Goal: Task Accomplishment & Management: Manage account settings

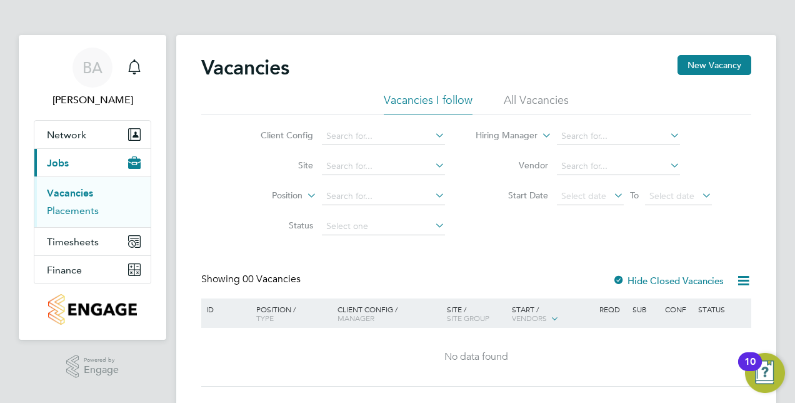
click at [75, 209] on link "Placements" at bounding box center [73, 210] width 52 height 12
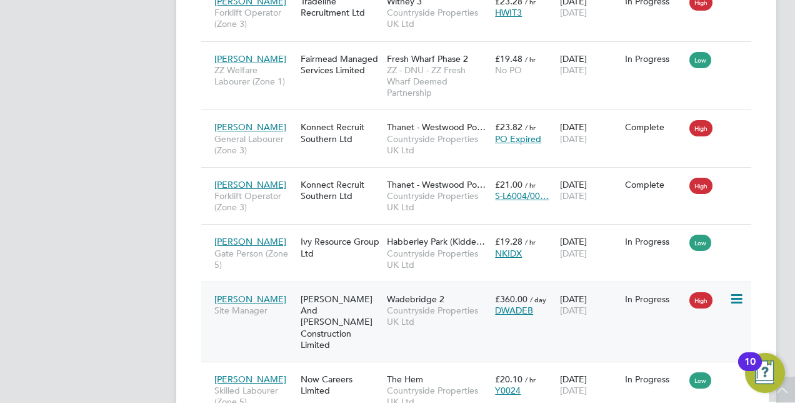
click at [656, 293] on div "In Progress" at bounding box center [654, 298] width 59 height 11
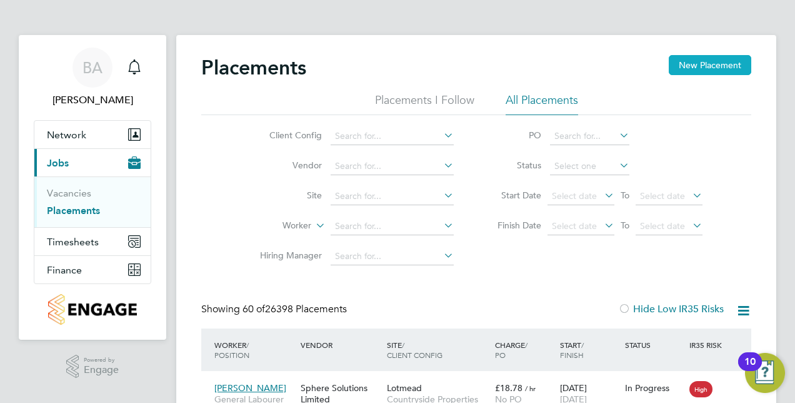
click at [687, 56] on button "New Placement" at bounding box center [710, 65] width 83 height 20
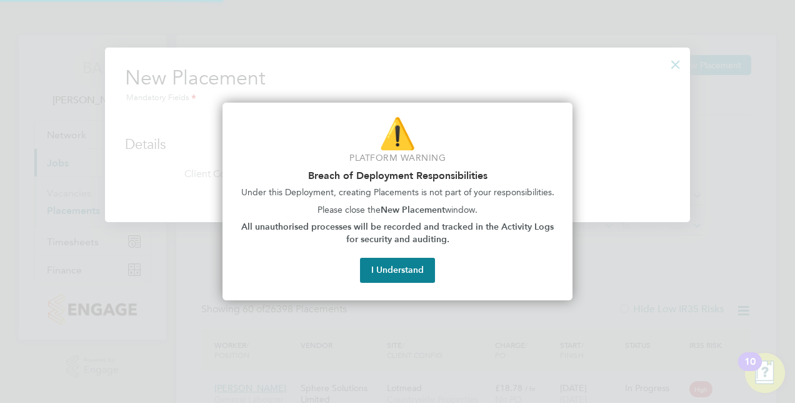
scroll to position [174, 585]
click at [423, 269] on button "I Understand" at bounding box center [397, 270] width 75 height 25
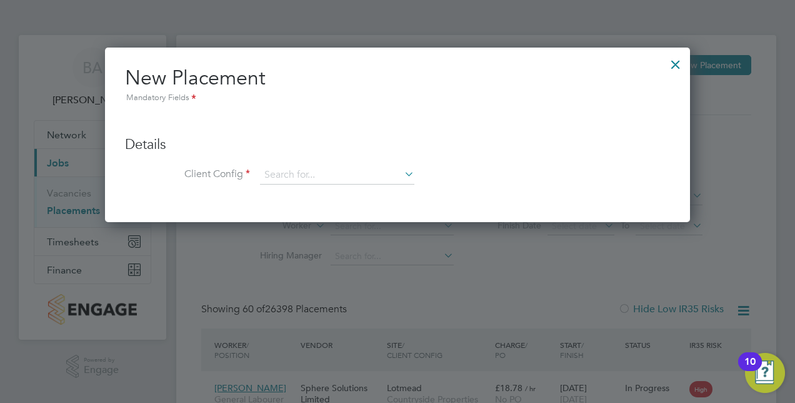
drag, startPoint x: 681, startPoint y: 68, endPoint x: 690, endPoint y: 69, distance: 8.2
click at [681, 67] on div at bounding box center [676, 61] width 23 height 23
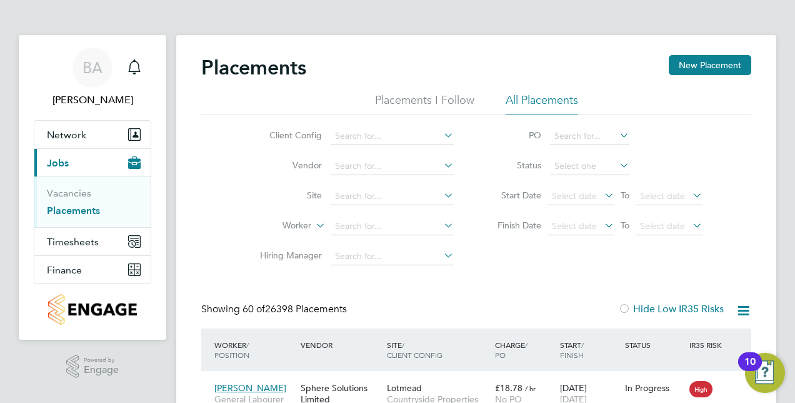
click at [690, 69] on button "New Placement" at bounding box center [710, 65] width 83 height 20
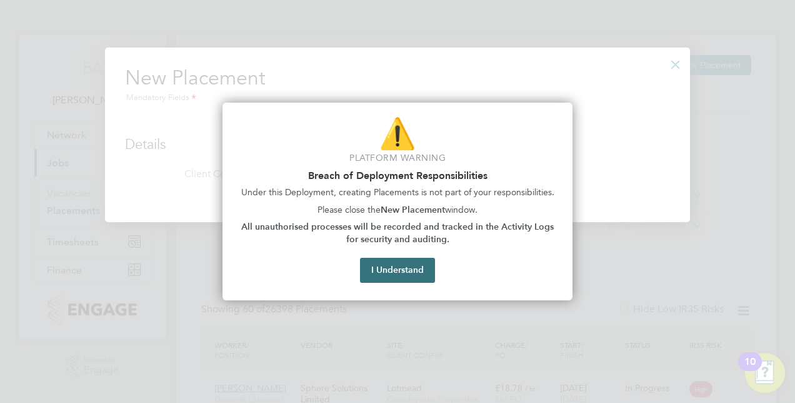
click at [420, 272] on button "I Understand" at bounding box center [397, 270] width 75 height 25
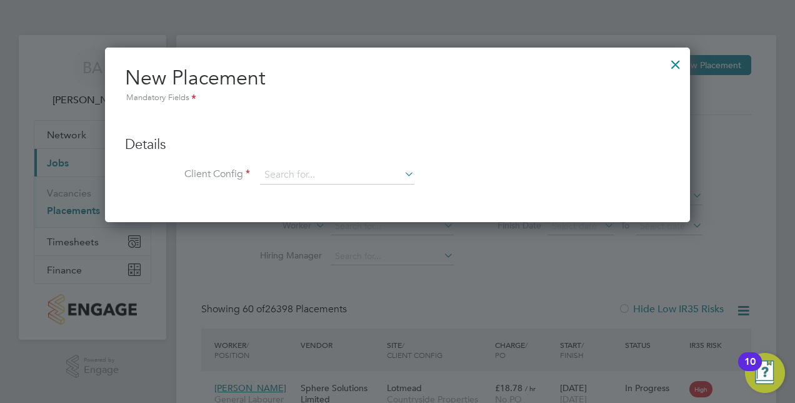
click at [676, 69] on div at bounding box center [676, 61] width 23 height 23
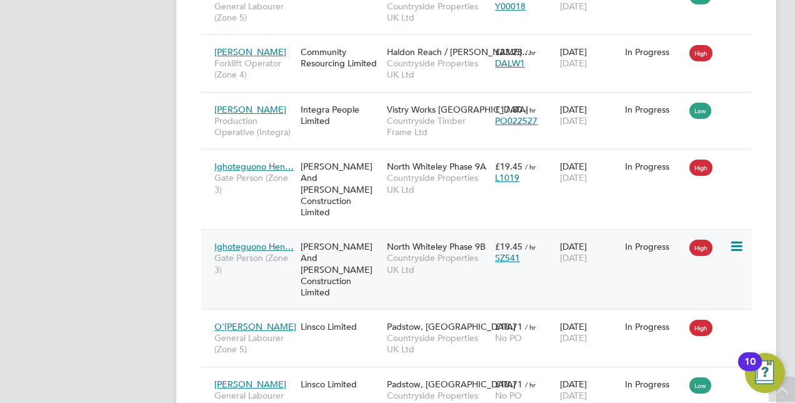
scroll to position [1438, 0]
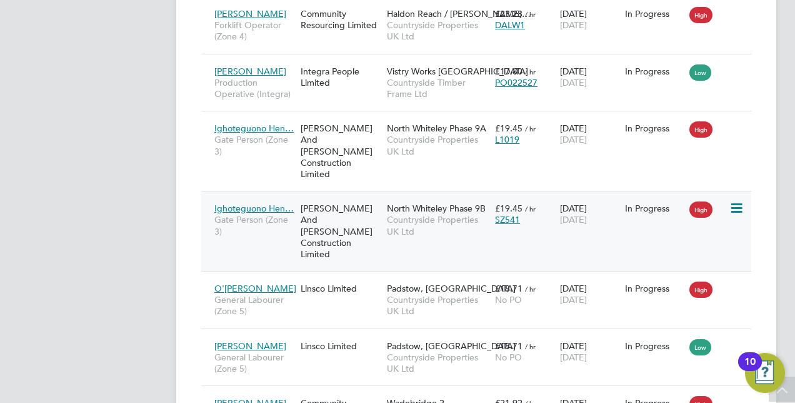
click at [739, 201] on icon at bounding box center [736, 208] width 13 height 15
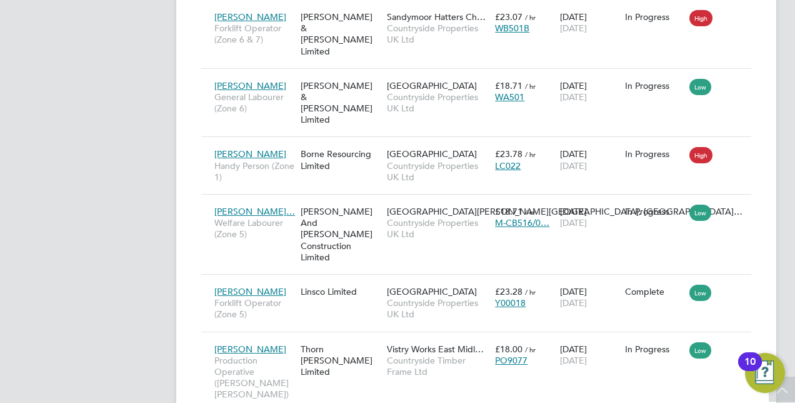
scroll to position [3633, 0]
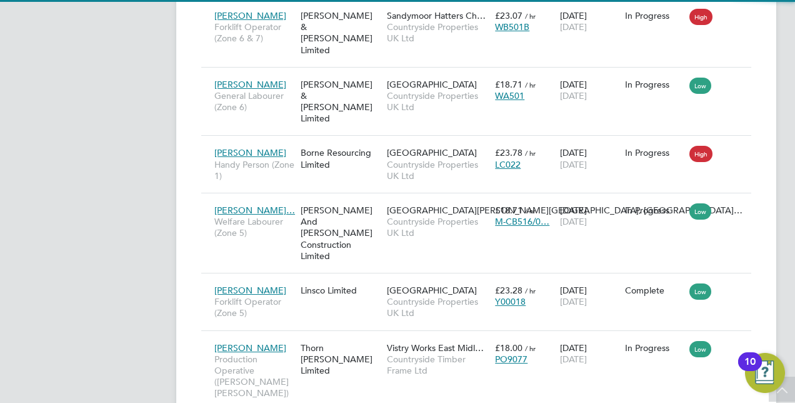
scroll to position [48, 108]
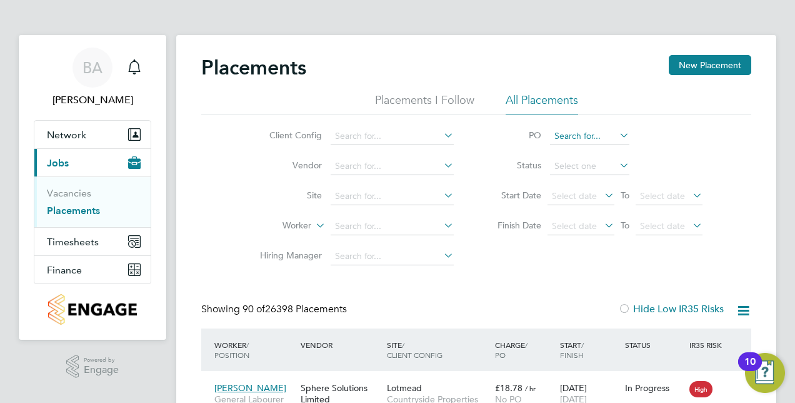
click at [593, 133] on input at bounding box center [589, 137] width 79 height 18
click at [673, 141] on li "PO" at bounding box center [593, 136] width 249 height 30
click at [617, 132] on icon at bounding box center [617, 135] width 0 height 18
click at [661, 139] on li "PO" at bounding box center [593, 136] width 249 height 30
click at [617, 168] on icon at bounding box center [617, 165] width 0 height 18
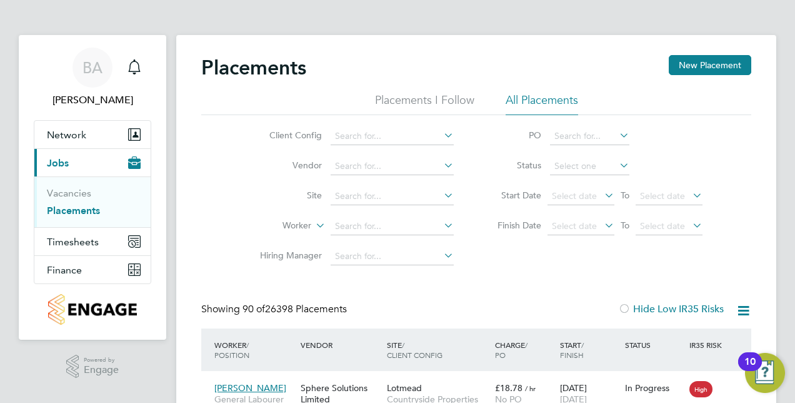
click at [655, 153] on li "Status" at bounding box center [593, 166] width 249 height 30
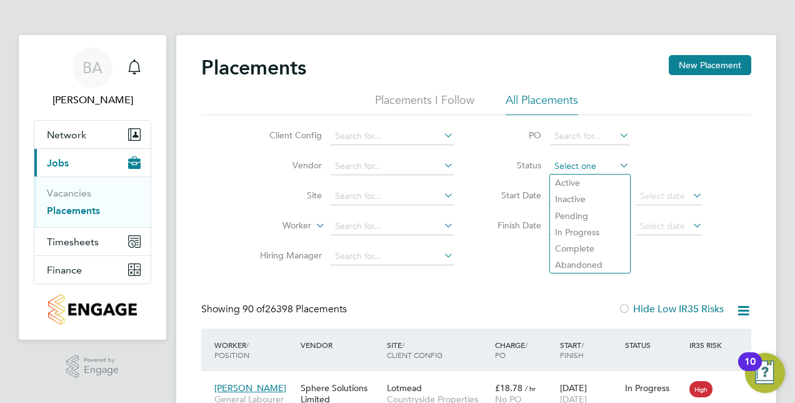
click at [595, 168] on input at bounding box center [589, 167] width 79 height 18
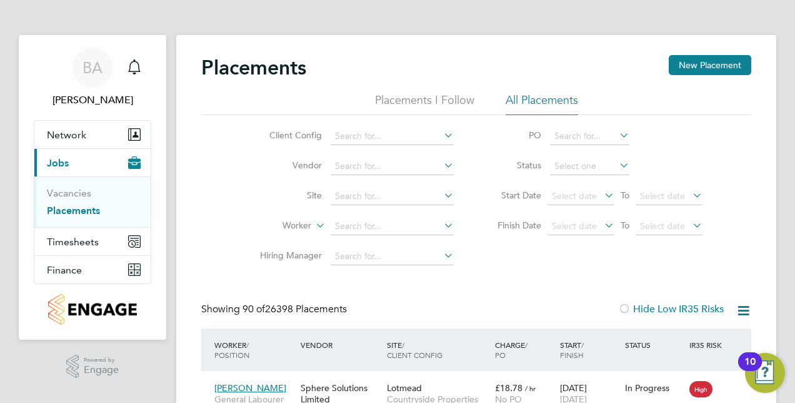
click at [660, 154] on li "Status" at bounding box center [593, 166] width 249 height 30
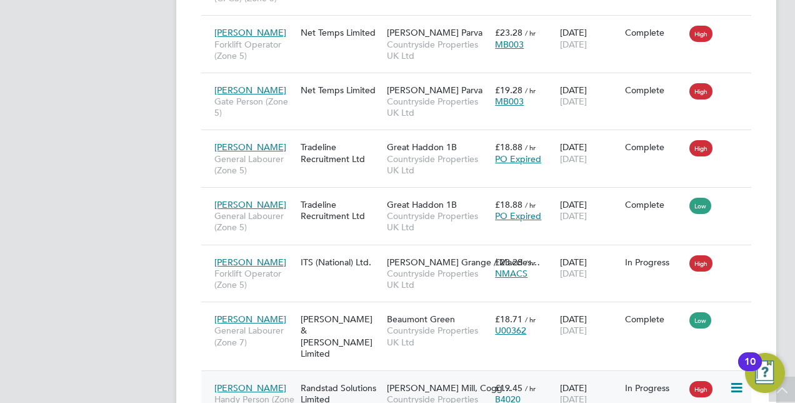
scroll to position [5379, 0]
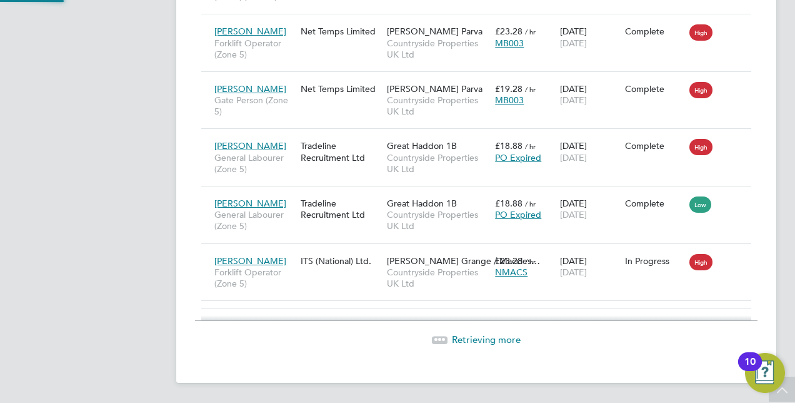
scroll to position [48, 87]
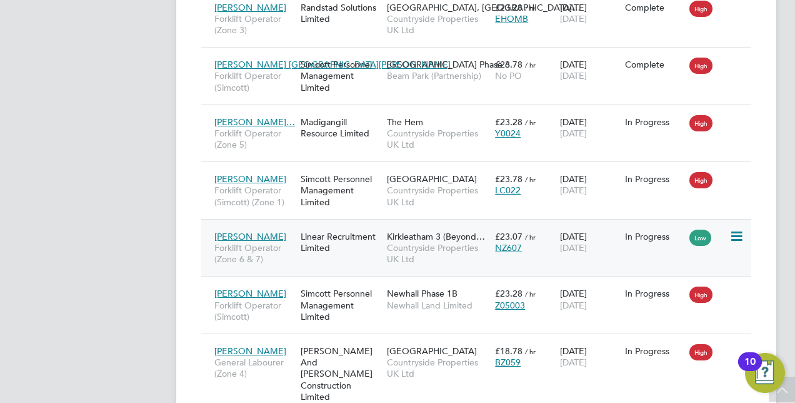
click at [513, 242] on span "NZ607" at bounding box center [508, 247] width 27 height 11
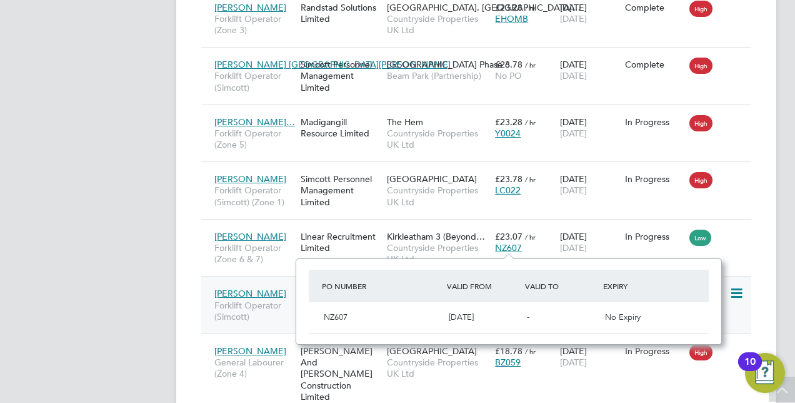
click at [749, 303] on div "Brian Mccarthy Forklift Operator (Simcott) Simcott Personnel Management Limited…" at bounding box center [476, 305] width 550 height 58
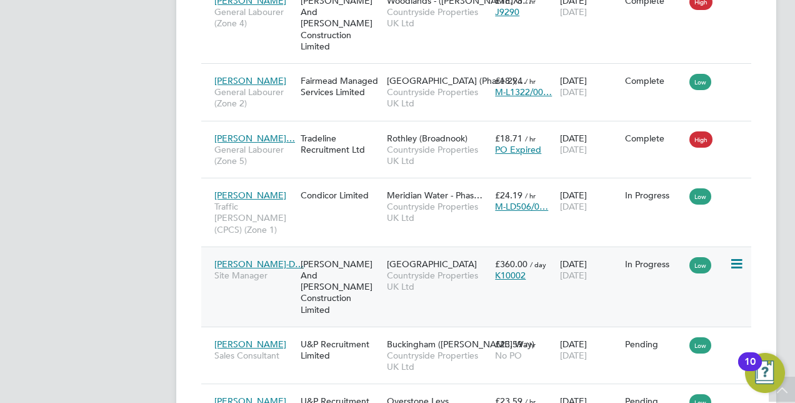
scroll to position [3001, 0]
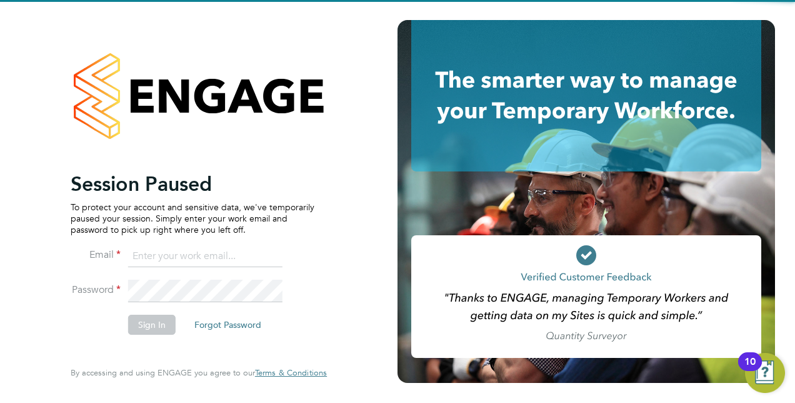
type input "bobby.aujla@vistry.co.uk"
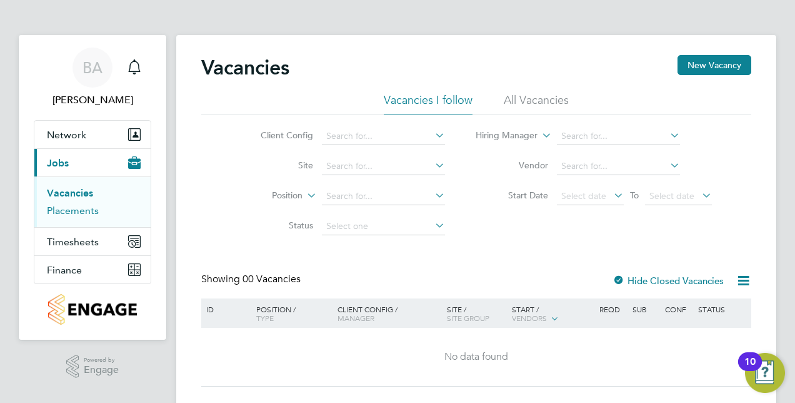
click at [83, 217] on ul "Vacancies Placements" at bounding box center [92, 201] width 116 height 51
click at [84, 213] on link "Placements" at bounding box center [73, 210] width 52 height 12
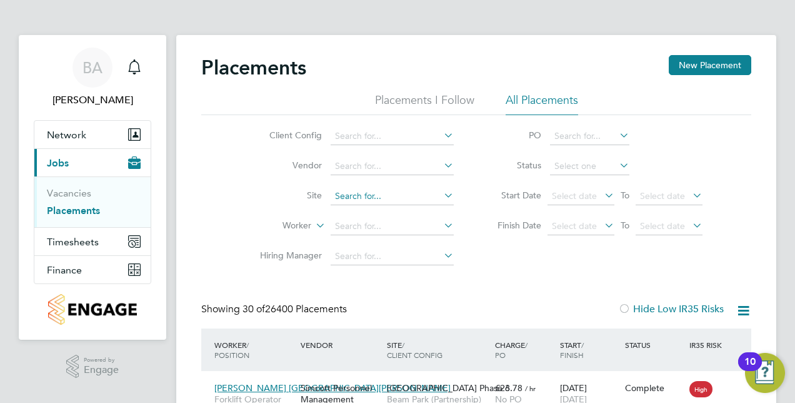
click at [386, 200] on input at bounding box center [392, 197] width 123 height 18
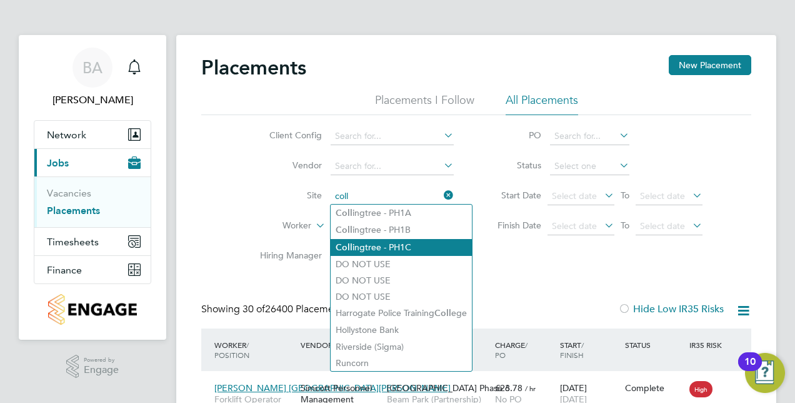
click at [421, 249] on li "Coll ingtree - PH1C" at bounding box center [401, 247] width 141 height 17
type input "Collingtree - PH1C"
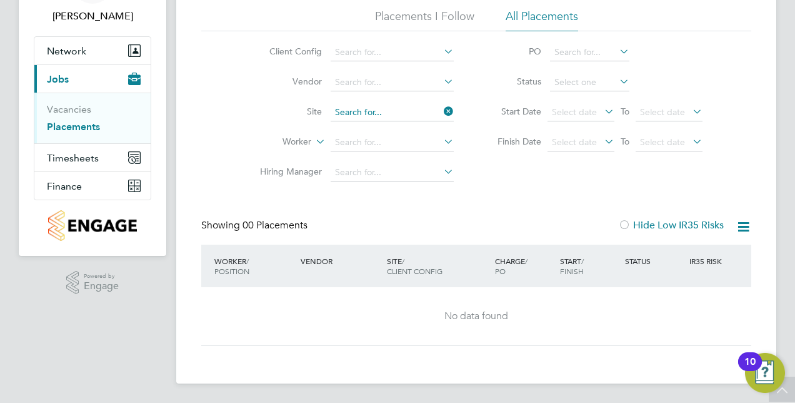
click at [411, 108] on input at bounding box center [392, 113] width 123 height 18
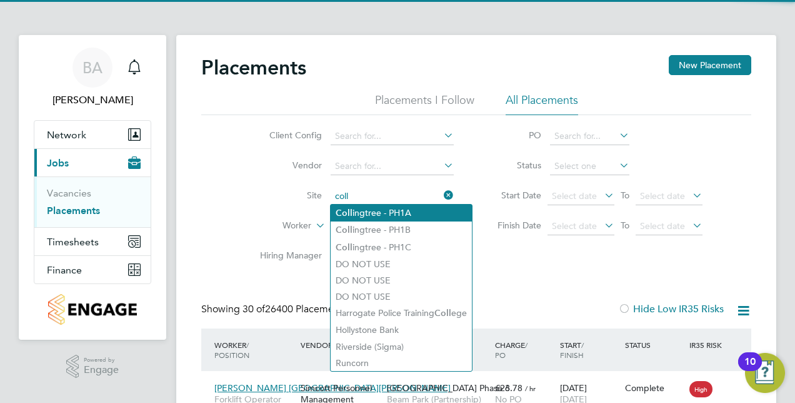
click at [382, 214] on li "Coll ingtree - PH1A" at bounding box center [401, 212] width 141 height 17
type input "Collingtree - PH1A"
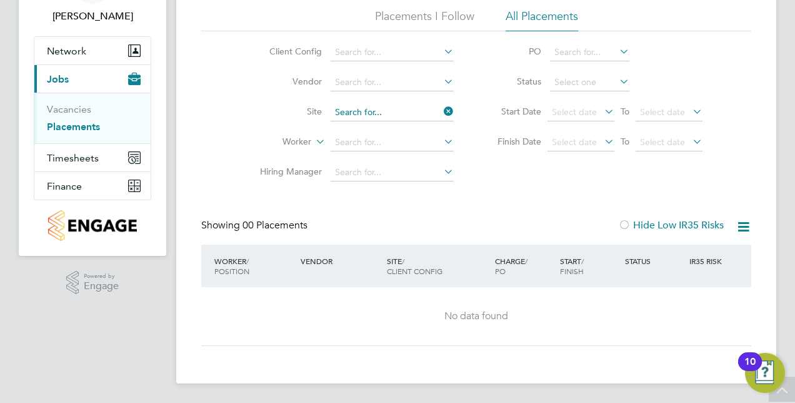
click at [424, 109] on input at bounding box center [392, 113] width 123 height 18
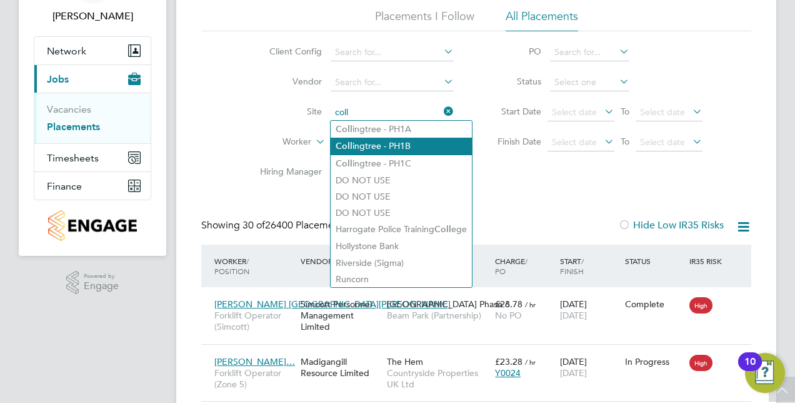
click at [412, 141] on li "Coll ingtree - PH1B" at bounding box center [401, 146] width 141 height 17
type input "Collingtree - PH1B"
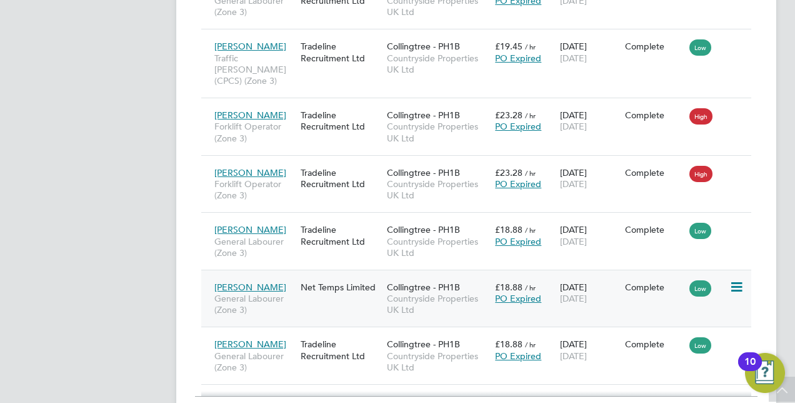
click at [334, 275] on div "Net Temps Limited" at bounding box center [341, 287] width 86 height 24
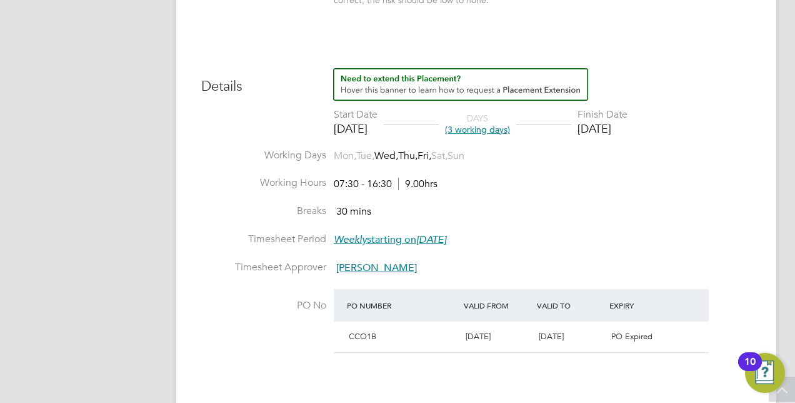
scroll to position [500, 0]
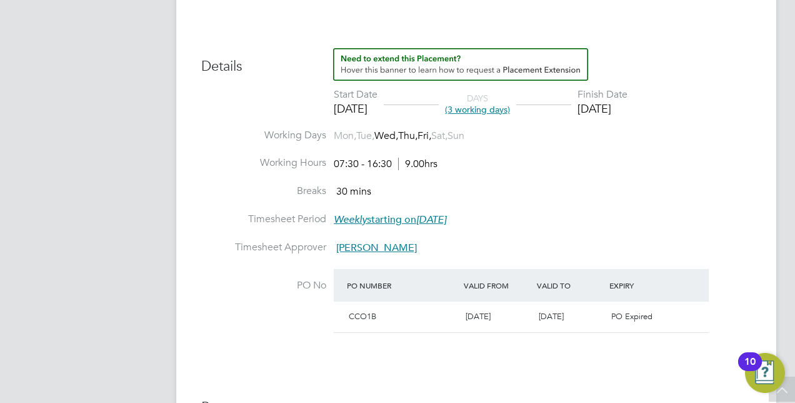
click at [510, 107] on span "(3 working days)" at bounding box center [477, 109] width 65 height 11
click at [610, 186] on li "Breaks 30 mins" at bounding box center [476, 198] width 550 height 28
drag, startPoint x: 265, startPoint y: 134, endPoint x: 466, endPoint y: 136, distance: 200.7
click at [469, 139] on li "Working Days Mon, Tue, Wed, Thu, Fri, Sat, Sun" at bounding box center [476, 143] width 550 height 28
drag, startPoint x: 371, startPoint y: 134, endPoint x: 476, endPoint y: 141, distance: 105.3
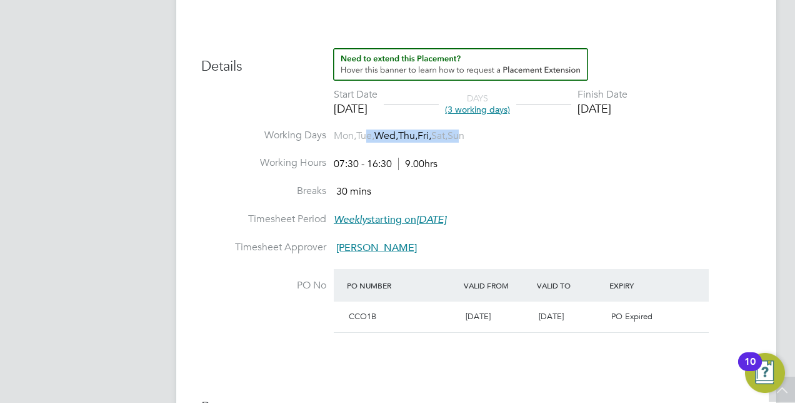
click at [464, 141] on span "Mon, Tue, Wed, Thu, Fri, Sat, Sun" at bounding box center [399, 135] width 131 height 13
drag, startPoint x: 476, startPoint y: 141, endPoint x: 531, endPoint y: 184, distance: 69.0
click at [531, 184] on ul "Start Date [DATE] DAYS (3 working days) Finish Date [DATE] Working Days Mon, Tu…" at bounding box center [476, 218] width 550 height 260
drag, startPoint x: 531, startPoint y: 184, endPoint x: 535, endPoint y: 197, distance: 13.8
click at [535, 197] on li "Breaks 30 mins" at bounding box center [476, 198] width 550 height 28
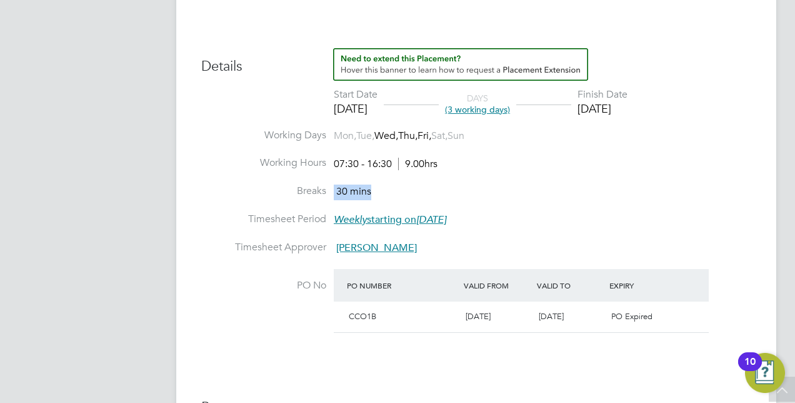
click at [556, 176] on li "Working Hours 07:30 - 16:30 9.00hrs" at bounding box center [476, 170] width 550 height 28
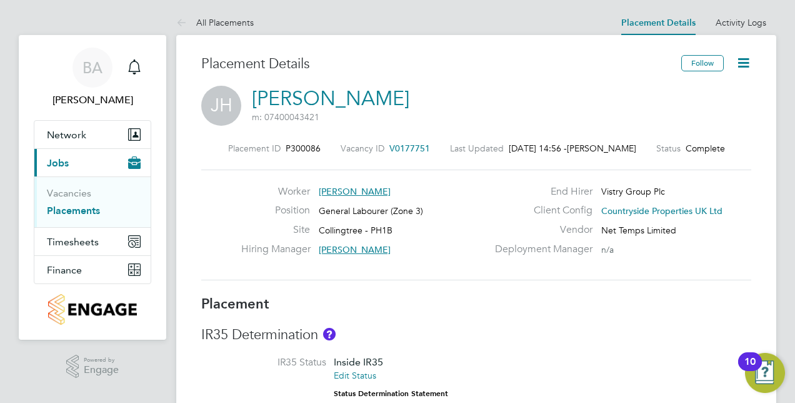
click at [745, 55] on icon at bounding box center [744, 63] width 16 height 16
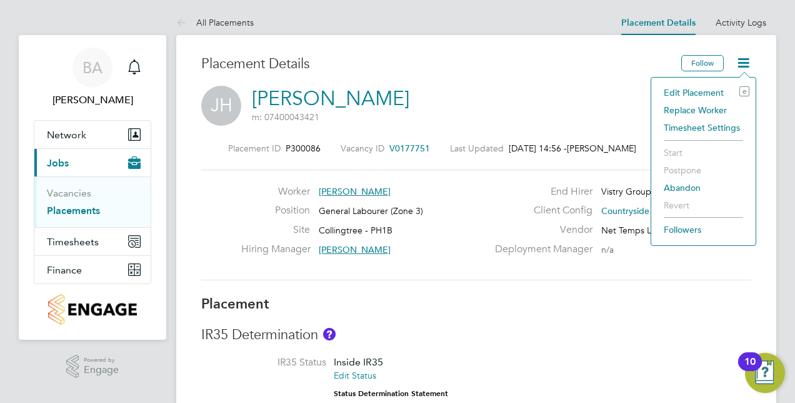
click at [720, 88] on li "Edit Placement e" at bounding box center [704, 93] width 92 height 18
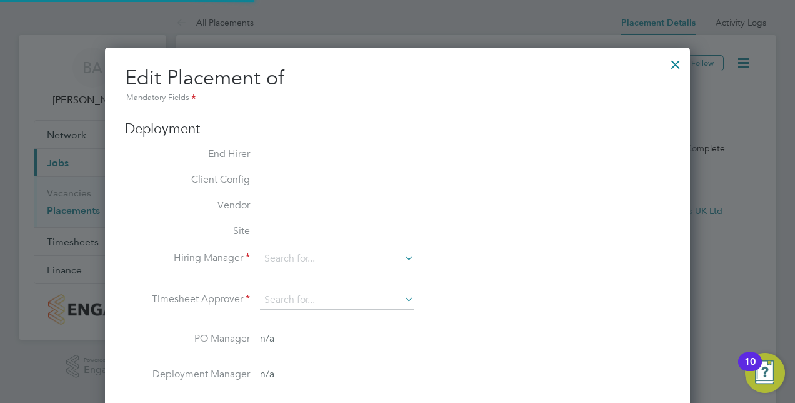
type input "[PERSON_NAME]"
type input "[DATE]"
type input "07:30"
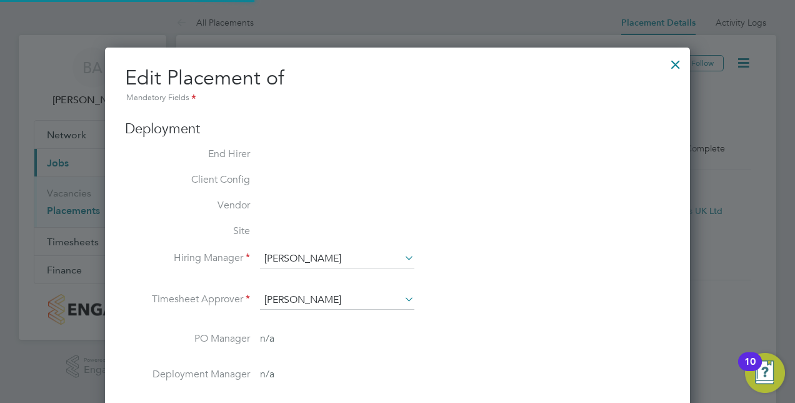
type input "16:30"
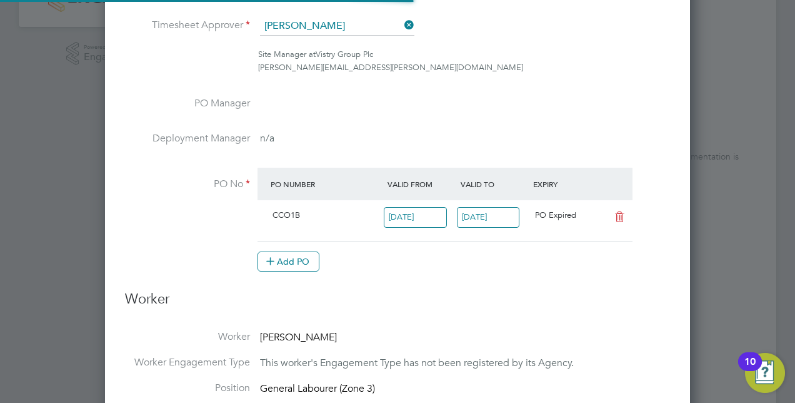
click at [426, 214] on input "[DATE]" at bounding box center [415, 217] width 63 height 21
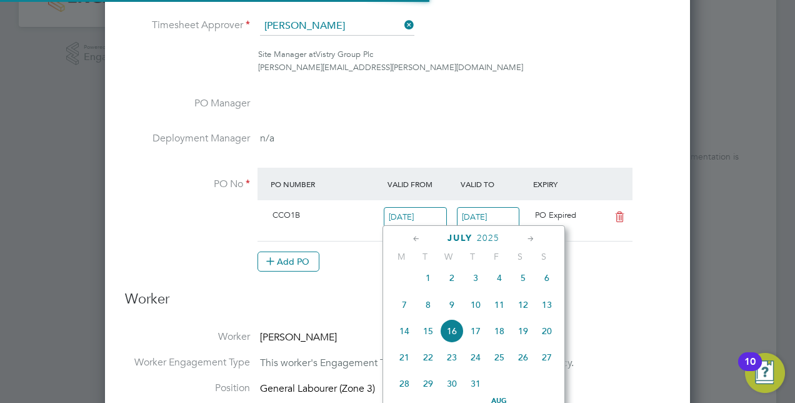
click at [471, 215] on input "[DATE]" at bounding box center [488, 217] width 63 height 21
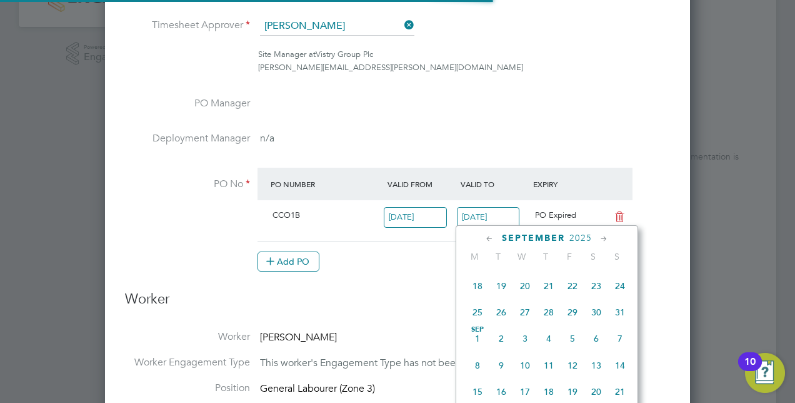
click at [475, 346] on span "[DATE]" at bounding box center [478, 338] width 24 height 24
type input "[DATE]"
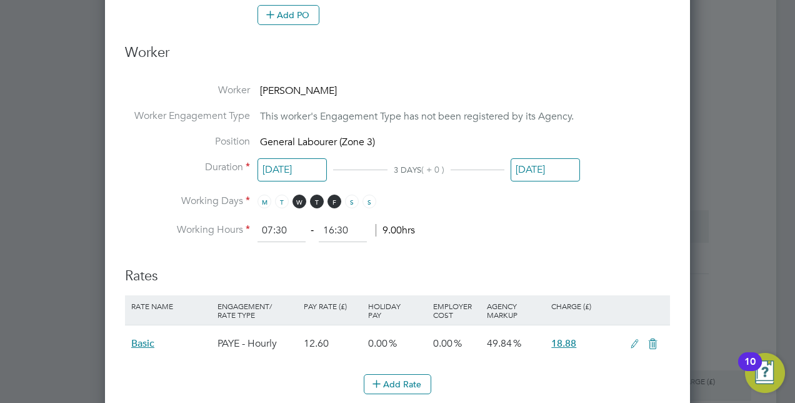
click at [551, 166] on input "[DATE]" at bounding box center [545, 169] width 69 height 23
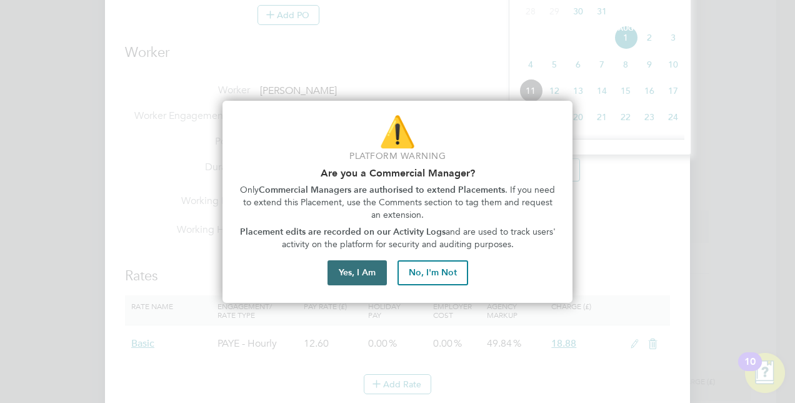
click at [364, 270] on button "Yes, I Am" at bounding box center [357, 272] width 59 height 25
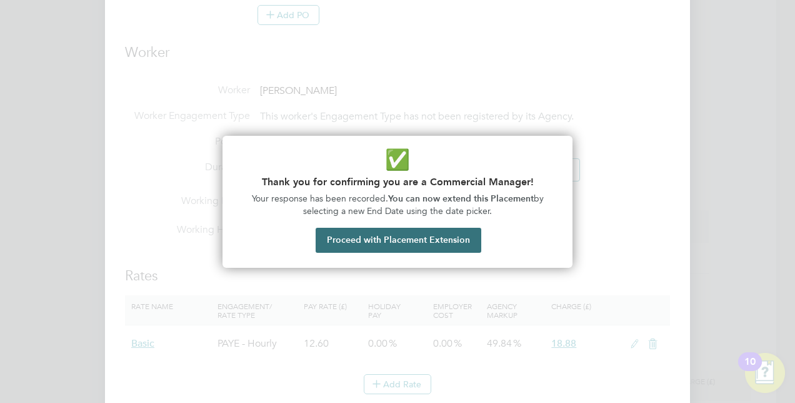
click at [389, 242] on button "Proceed with Placement Extension" at bounding box center [399, 240] width 166 height 25
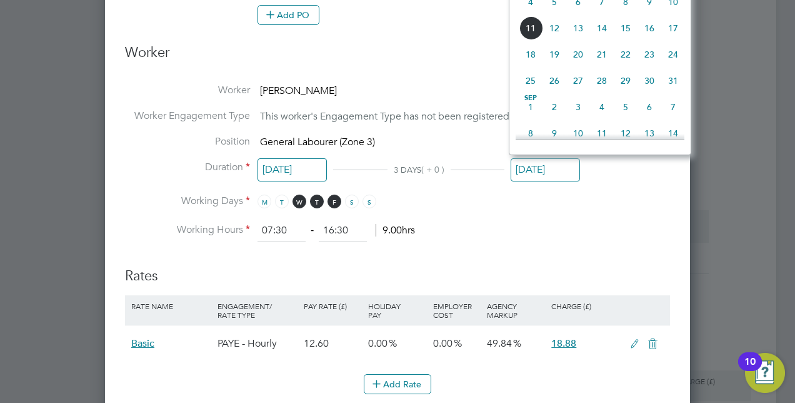
click at [535, 101] on span "Sep" at bounding box center [531, 98] width 24 height 6
type input "[DATE]"
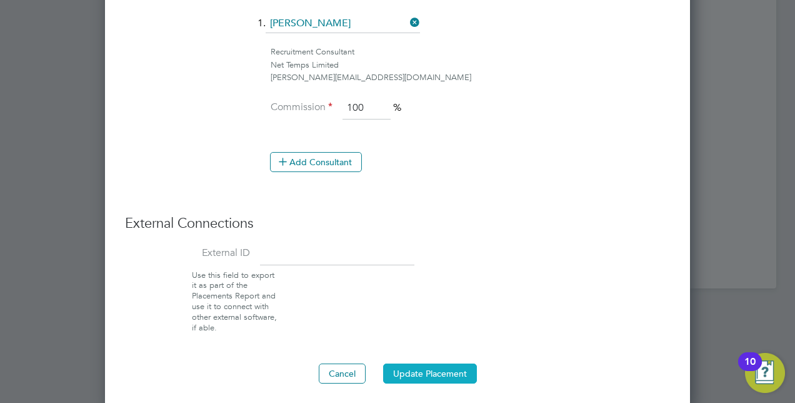
click at [441, 374] on button "Update Placement" at bounding box center [430, 373] width 94 height 20
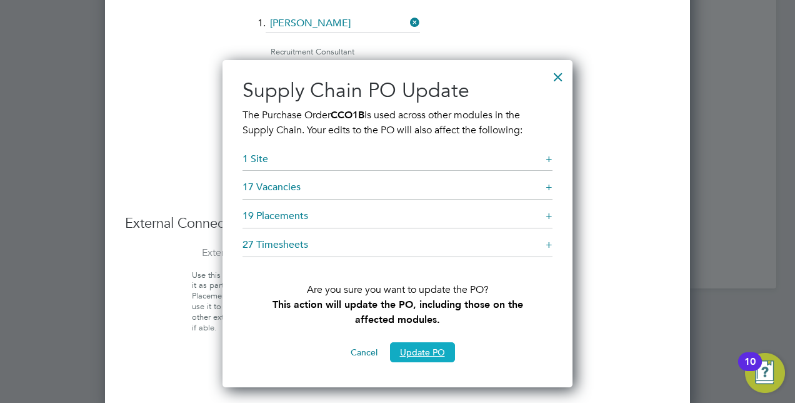
click at [431, 353] on button "Update PO" at bounding box center [422, 352] width 65 height 20
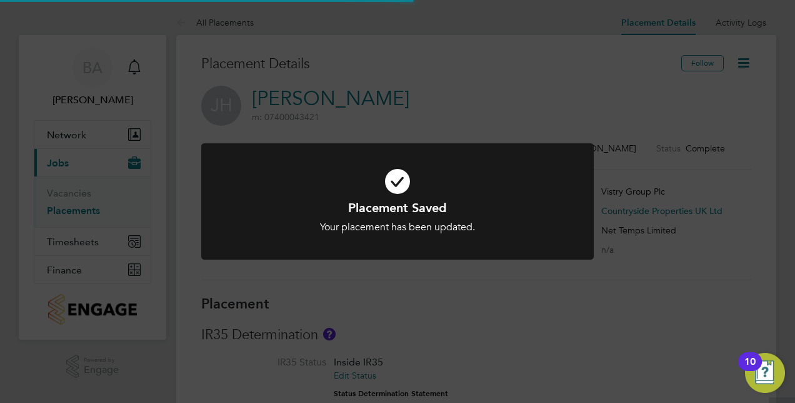
scroll to position [12, 73]
click at [499, 308] on div "Placement Saved Your placement has been updated. Cancel Okay" at bounding box center [397, 201] width 795 height 403
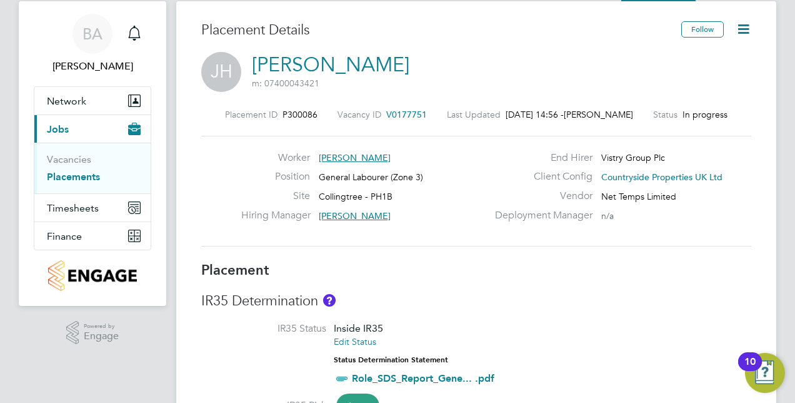
scroll to position [63, 0]
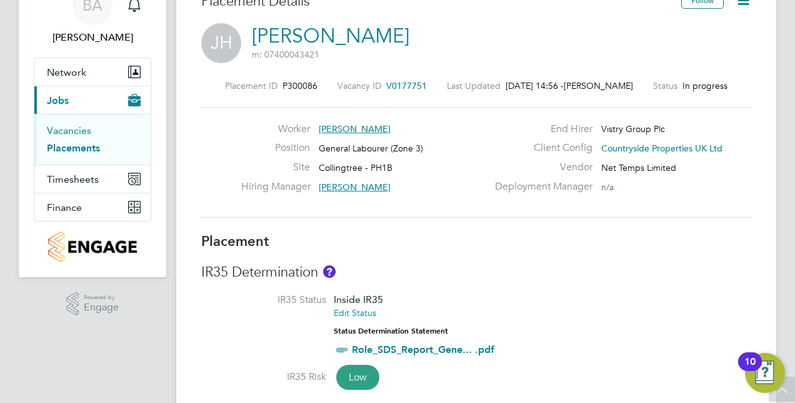
click at [66, 132] on link "Vacancies" at bounding box center [69, 130] width 44 height 12
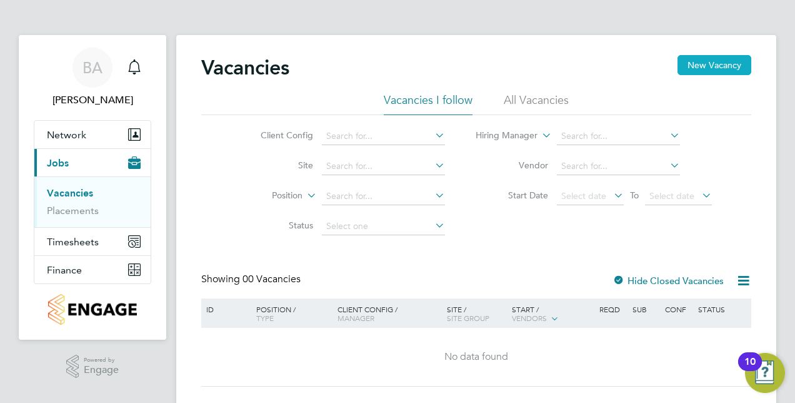
click at [710, 66] on button "New Vacancy" at bounding box center [715, 65] width 74 height 20
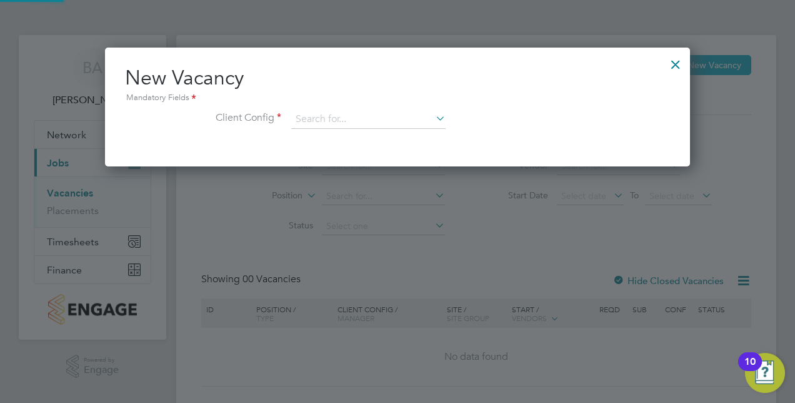
scroll to position [6, 6]
click at [425, 117] on input at bounding box center [368, 119] width 154 height 19
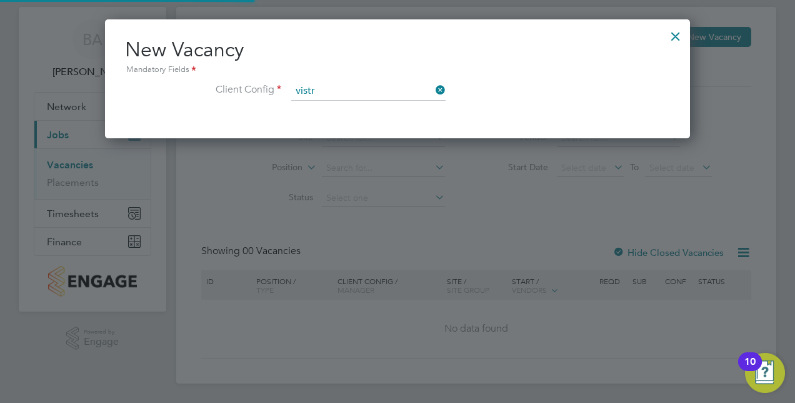
drag, startPoint x: 380, startPoint y: 108, endPoint x: 355, endPoint y: 105, distance: 25.1
click at [355, 105] on li "Vistr y Group plc" at bounding box center [368, 108] width 155 height 17
type input "Vistry Group plc"
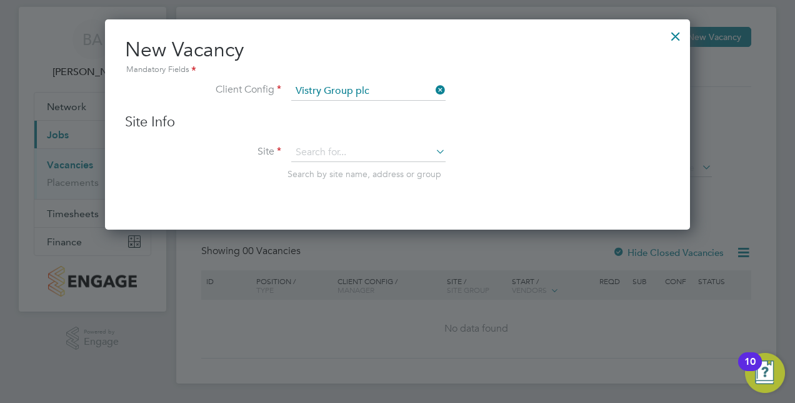
click at [381, 80] on div "New Vacancy Mandatory Fields Client Config Vistry Group plc Site Info Site Sear…" at bounding box center [397, 121] width 545 height 168
click at [374, 86] on input at bounding box center [368, 91] width 154 height 19
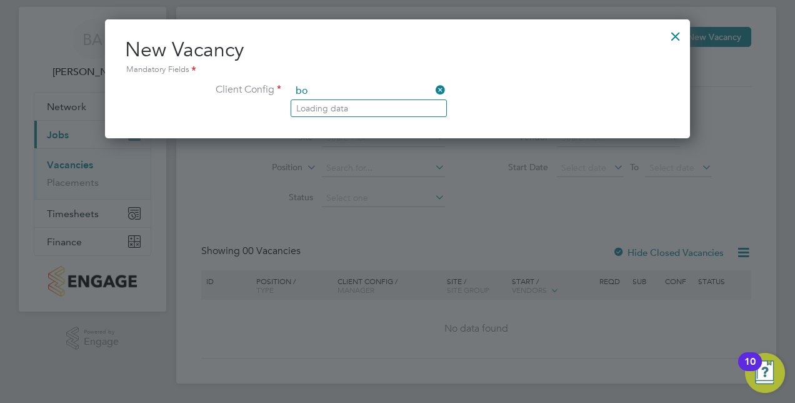
type input "b"
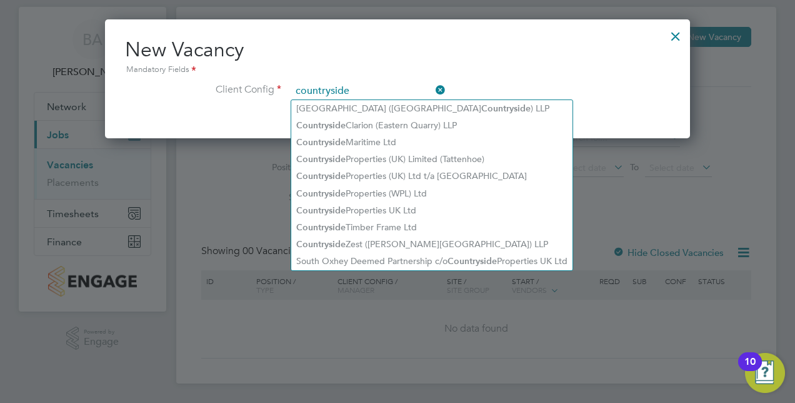
type input "countryside"
click at [730, 202] on div at bounding box center [397, 201] width 795 height 403
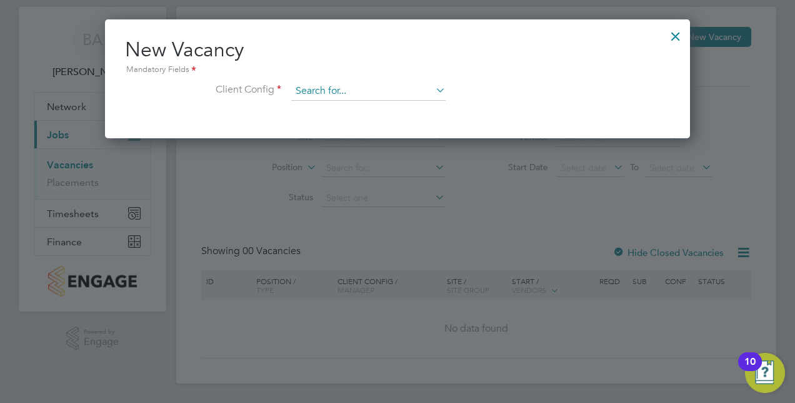
click at [387, 88] on input at bounding box center [368, 91] width 154 height 19
click at [391, 242] on li "Countryside Properties UK Ltd" at bounding box center [451, 244] width 320 height 17
type input "Countryside Properties UK Ltd"
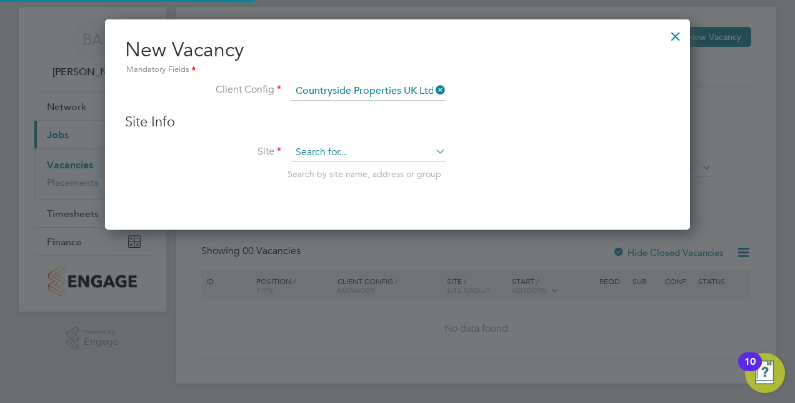
click at [389, 156] on input at bounding box center [368, 152] width 154 height 19
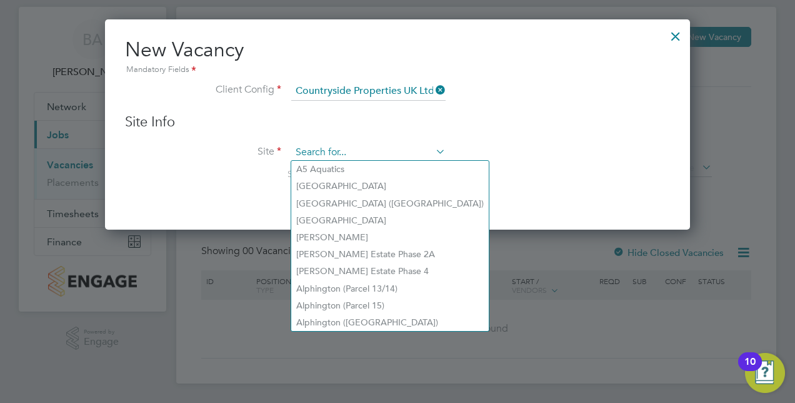
click at [344, 147] on input at bounding box center [368, 152] width 154 height 19
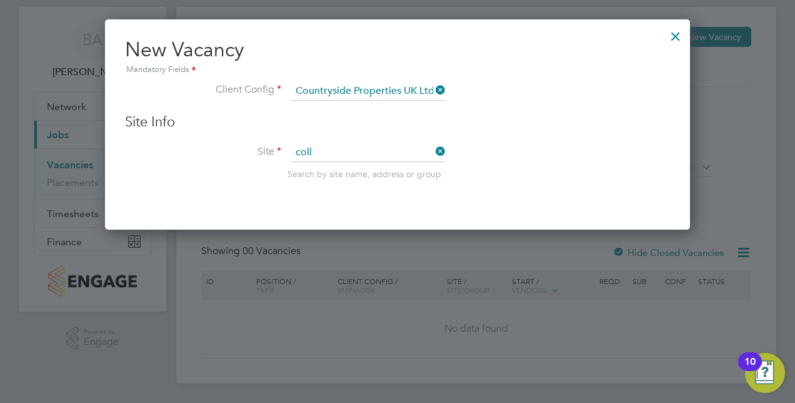
click at [369, 168] on li "Coll ingtree - PH1A" at bounding box center [368, 169] width 155 height 17
type input "Collingtree - PH1A"
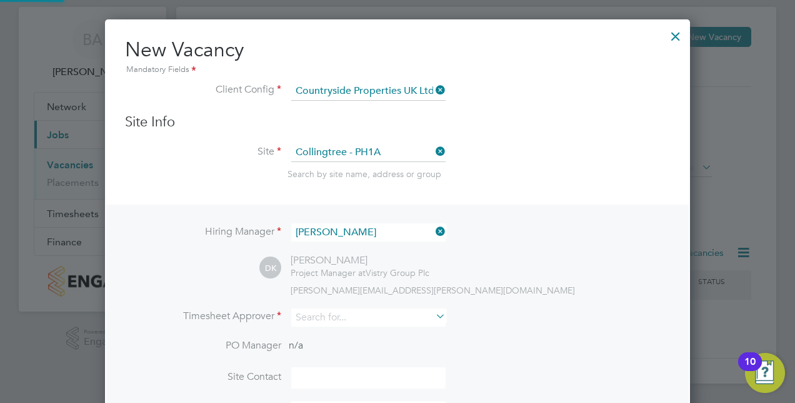
click at [478, 156] on li "Site Collingtree - PH1A Search by site name, address or group" at bounding box center [397, 173] width 545 height 61
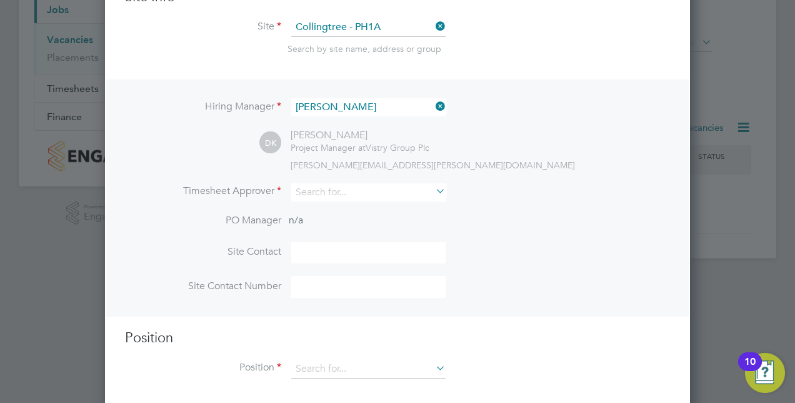
scroll to position [164, 0]
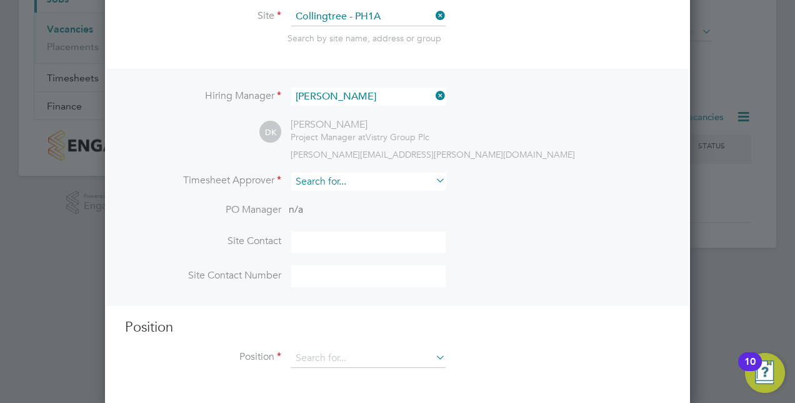
click at [320, 180] on input at bounding box center [368, 182] width 154 height 18
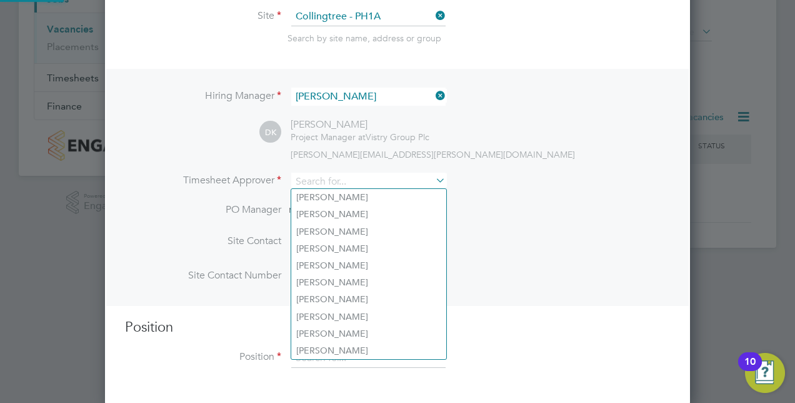
click at [526, 154] on div "[PERSON_NAME][EMAIL_ADDRESS][PERSON_NAME][DOMAIN_NAME]" at bounding box center [480, 154] width 379 height 11
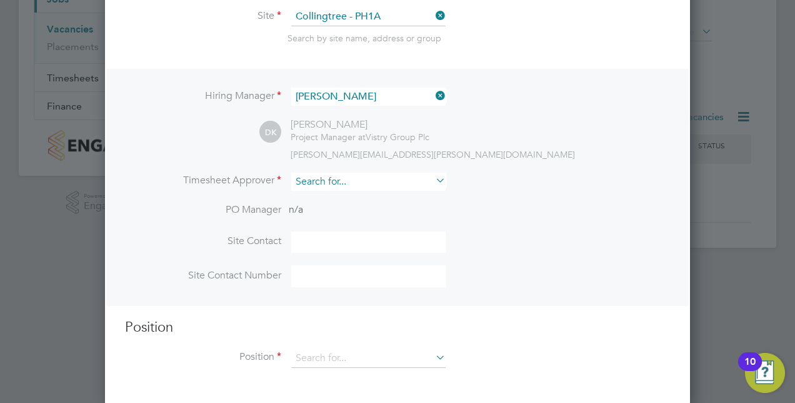
click at [425, 183] on input at bounding box center [368, 182] width 154 height 18
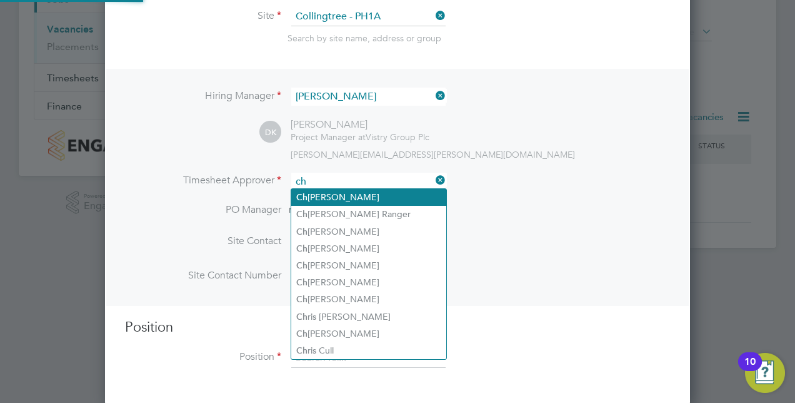
click at [345, 195] on li "Ch [PERSON_NAME]" at bounding box center [368, 197] width 155 height 17
type input "[PERSON_NAME]"
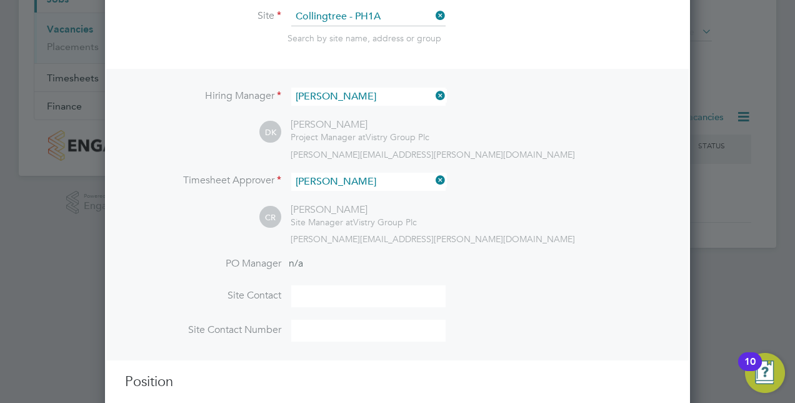
scroll to position [574, 585]
click at [465, 230] on div "CR [PERSON_NAME] Site Manager at Vistry Group Plc [EMAIL_ADDRESS][PERSON_NAME][…" at bounding box center [464, 223] width 411 height 41
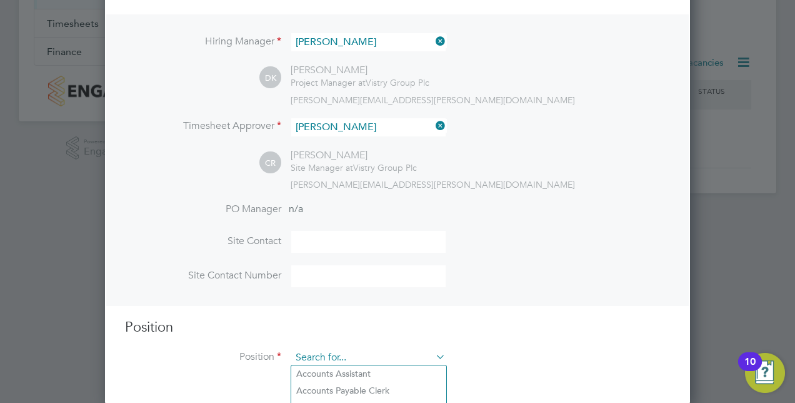
click at [350, 355] on input at bounding box center [368, 357] width 154 height 19
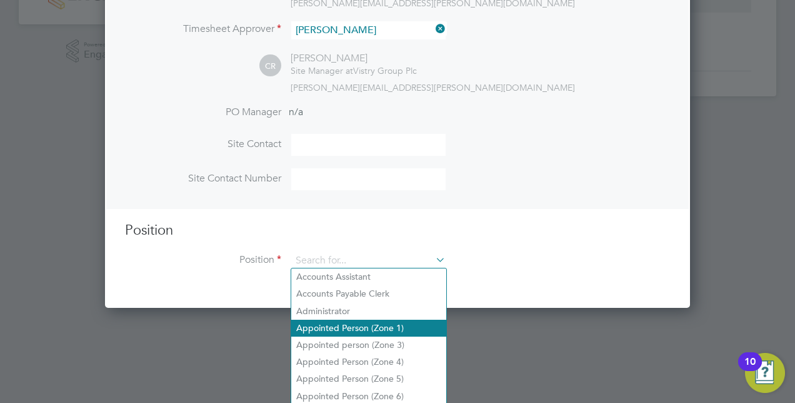
scroll to position [349, 0]
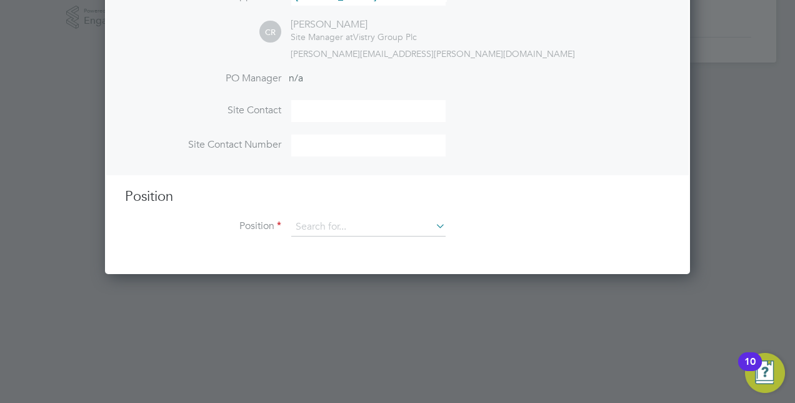
drag, startPoint x: 358, startPoint y: 264, endPoint x: 361, endPoint y: 273, distance: 9.5
click at [361, 283] on ul "Accounts Assistant Accounts Payable Clerk Administrator Appointed Person (Zone …" at bounding box center [369, 319] width 156 height 171
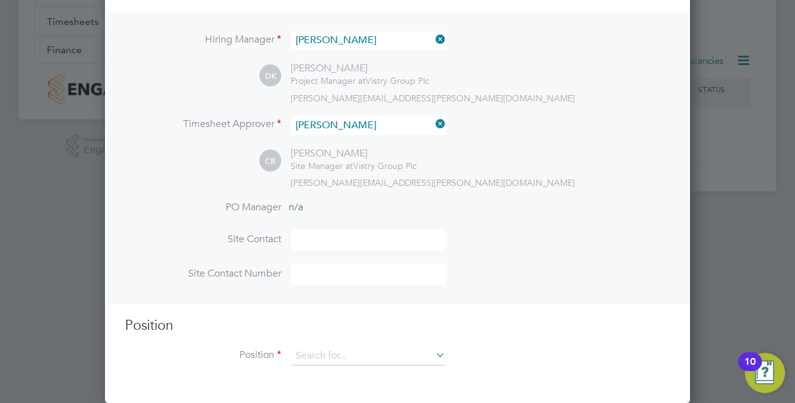
scroll to position [218, 0]
click at [361, 359] on input at bounding box center [368, 357] width 154 height 19
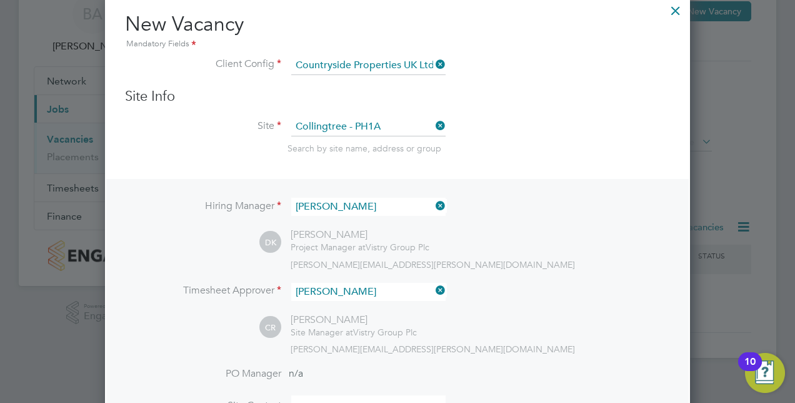
scroll to position [0, 0]
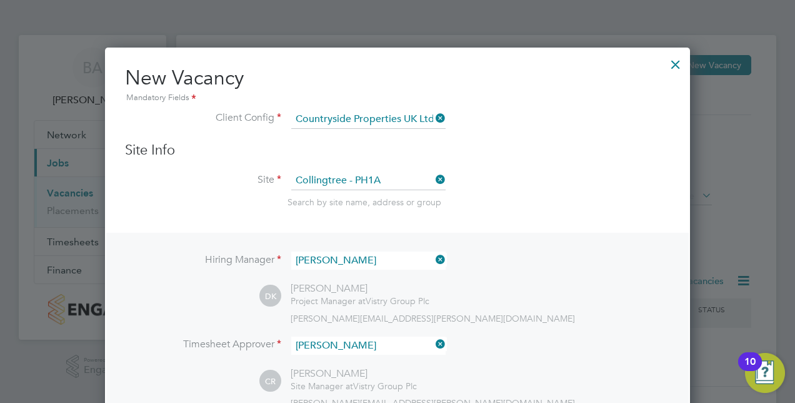
type input "LAB"
click at [671, 61] on div at bounding box center [676, 61] width 23 height 23
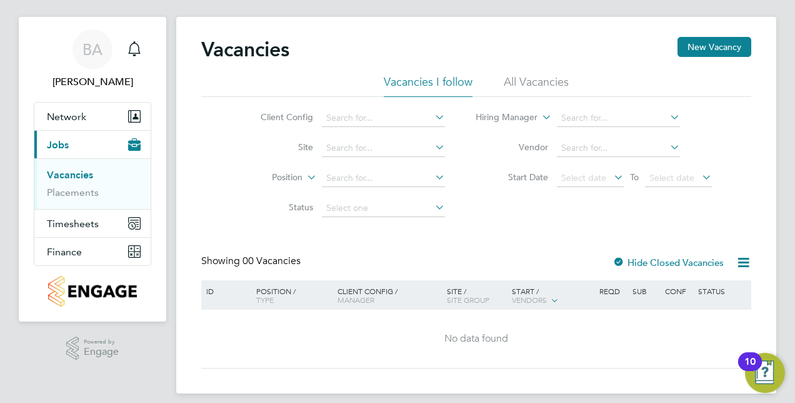
scroll to position [28, 0]
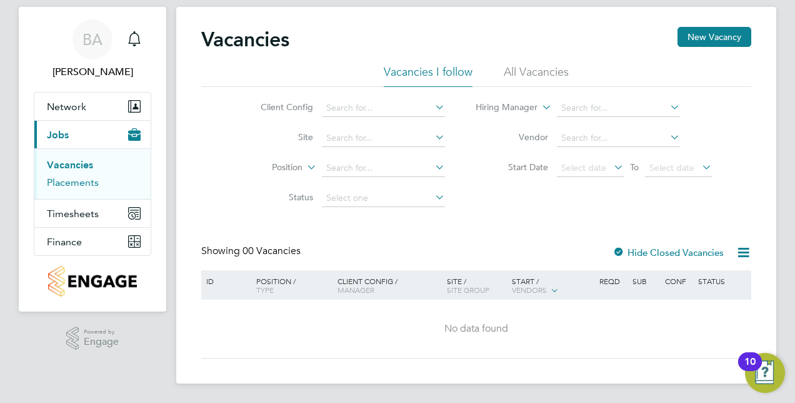
click at [73, 184] on link "Placements" at bounding box center [73, 182] width 52 height 12
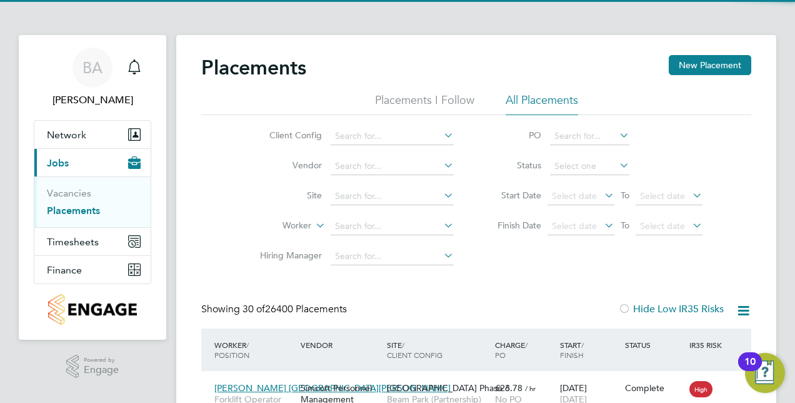
scroll to position [12, 59]
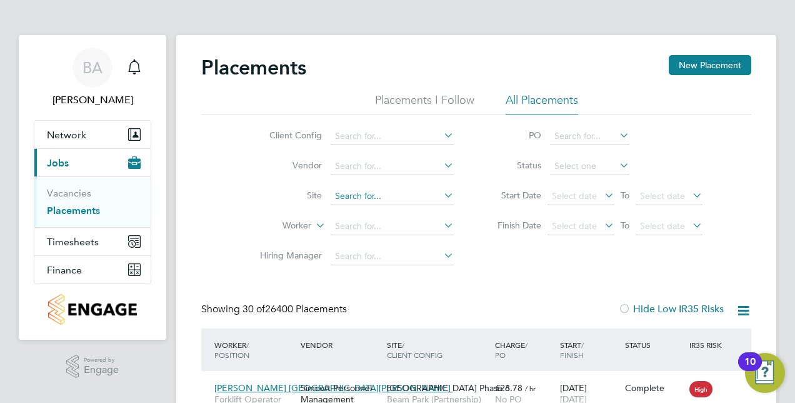
click at [398, 194] on input at bounding box center [392, 197] width 123 height 18
click at [400, 243] on li "Coll ingtree - PH1C" at bounding box center [401, 247] width 141 height 17
type input "Collingtree - PH1C"
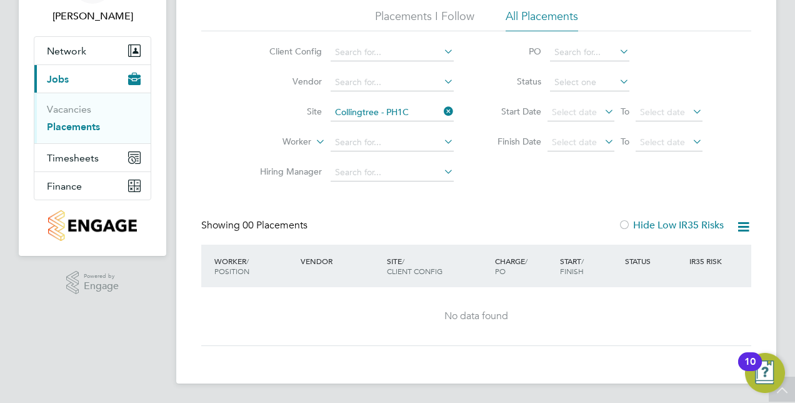
click at [412, 101] on li "Site Collingtree - PH1C" at bounding box center [351, 113] width 235 height 30
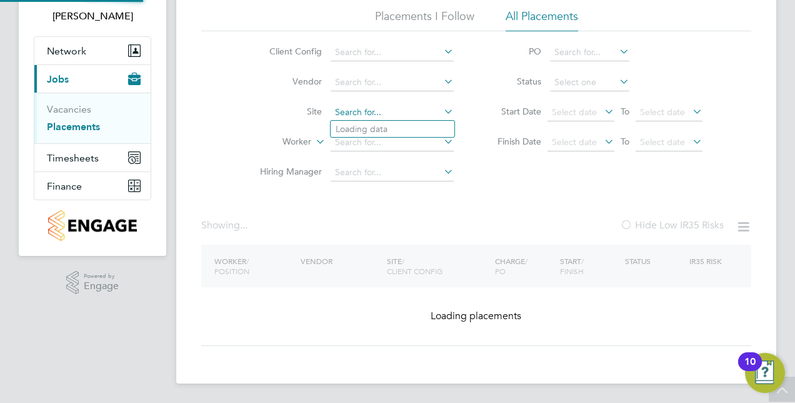
click at [418, 113] on div "Placements I Follow All Placements Client Config Vendor Site Worker Hiring Mana…" at bounding box center [476, 98] width 550 height 179
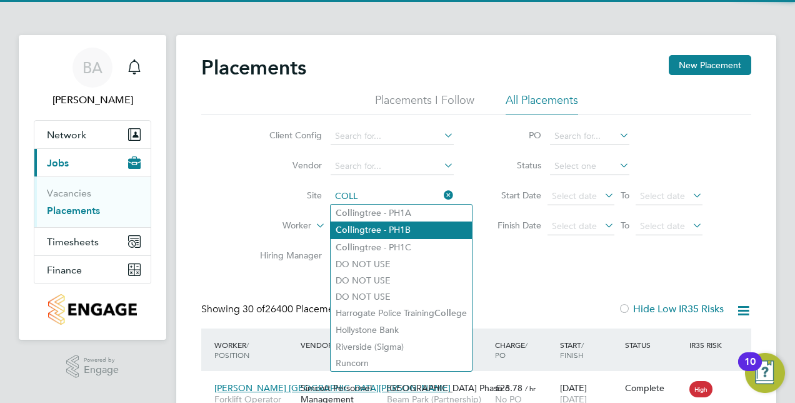
click at [406, 234] on li "Coll ingtree - PH1B" at bounding box center [401, 229] width 141 height 17
type input "Collingtree - PH1B"
